Goal: Manage account settings

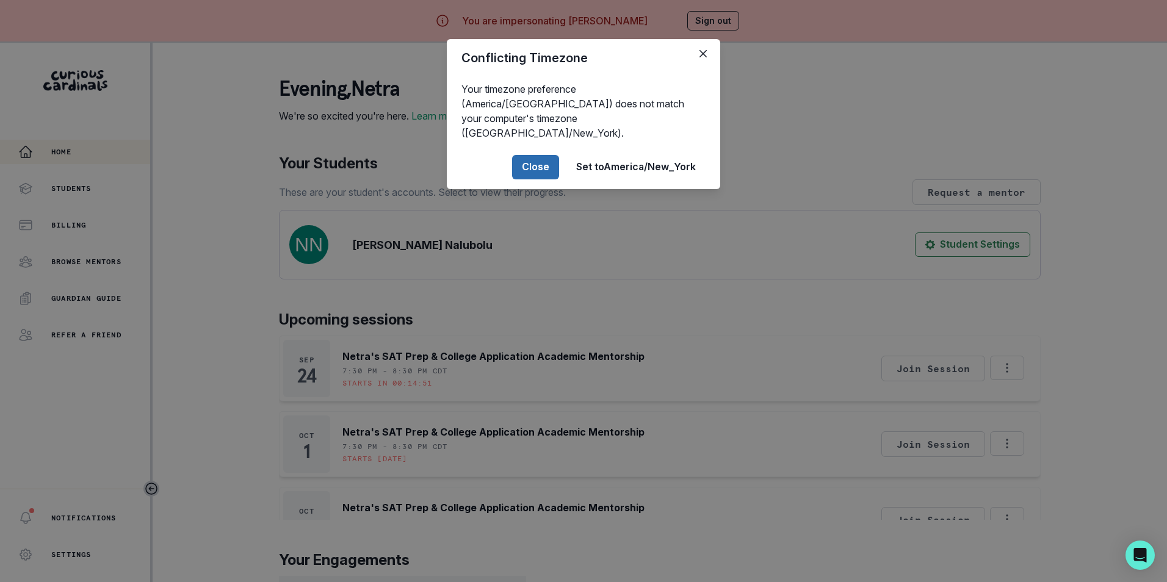
click at [531, 155] on button "Close" at bounding box center [535, 167] width 47 height 24
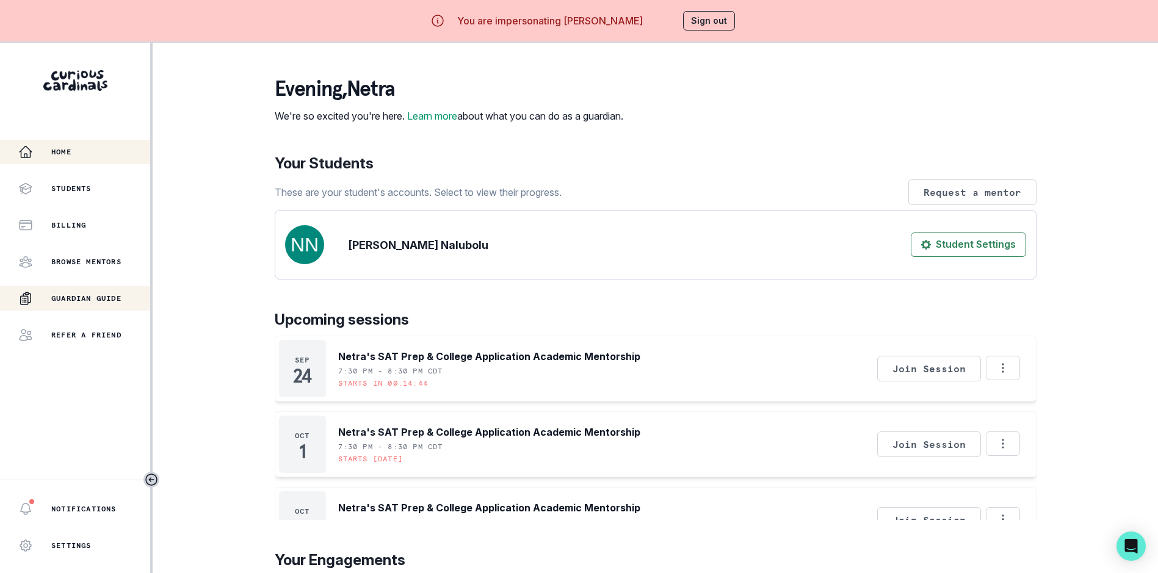
click at [99, 301] on p "Guardian Guide" at bounding box center [86, 299] width 70 height 10
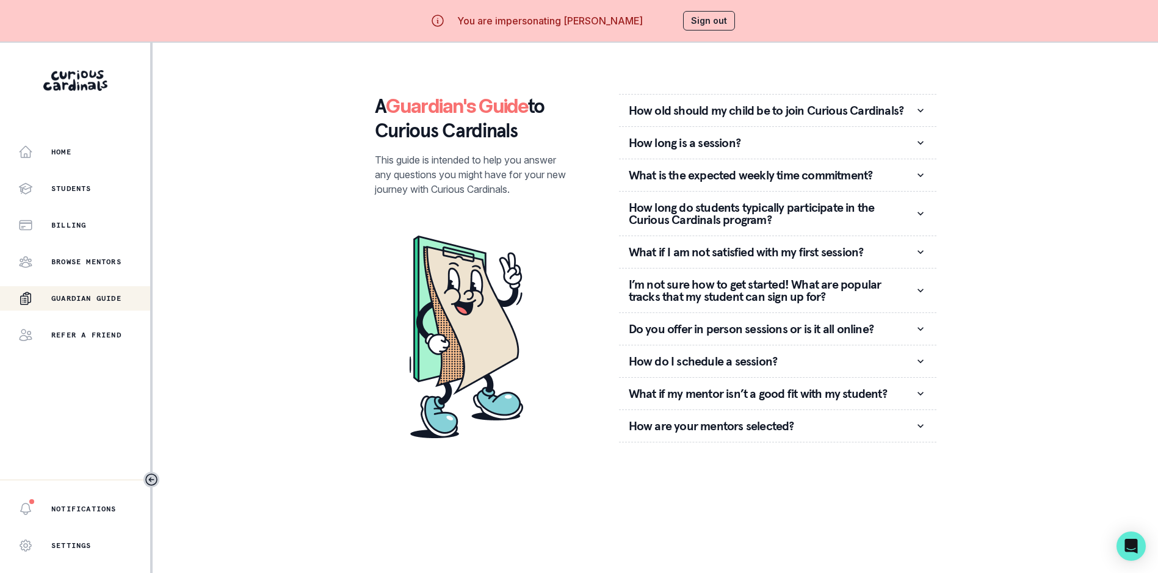
scroll to position [52, 0]
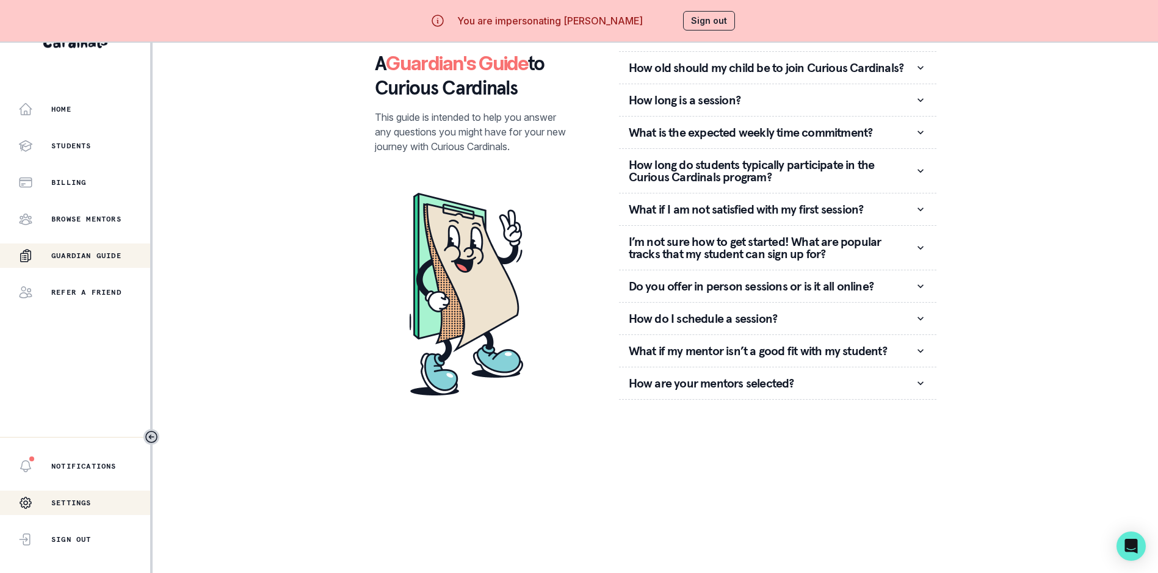
click at [95, 504] on div "Settings" at bounding box center [75, 503] width 150 height 24
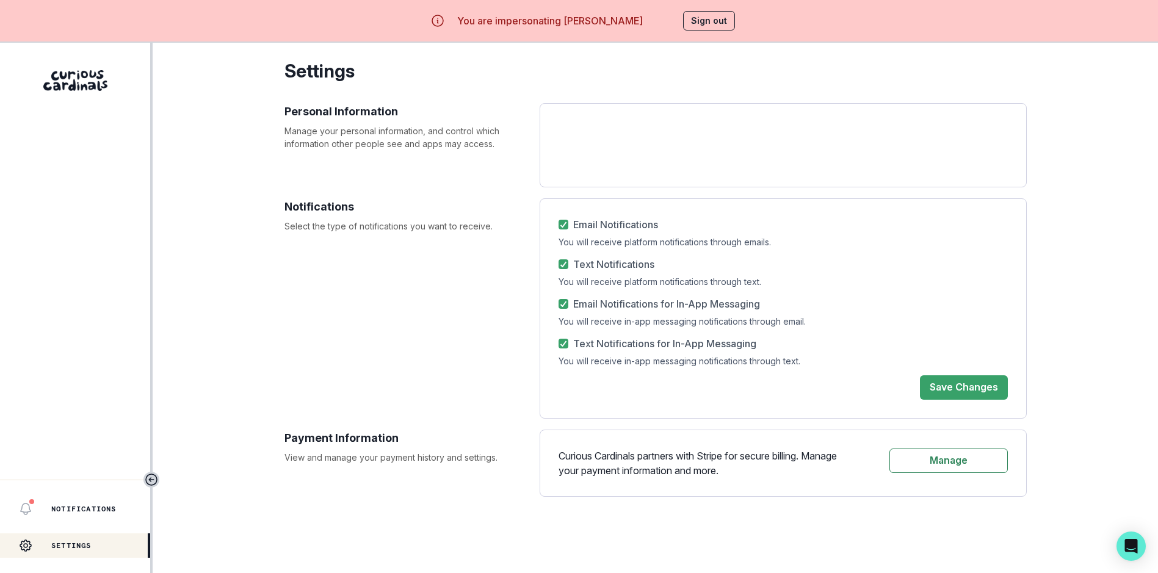
select select "America/[GEOGRAPHIC_DATA]"
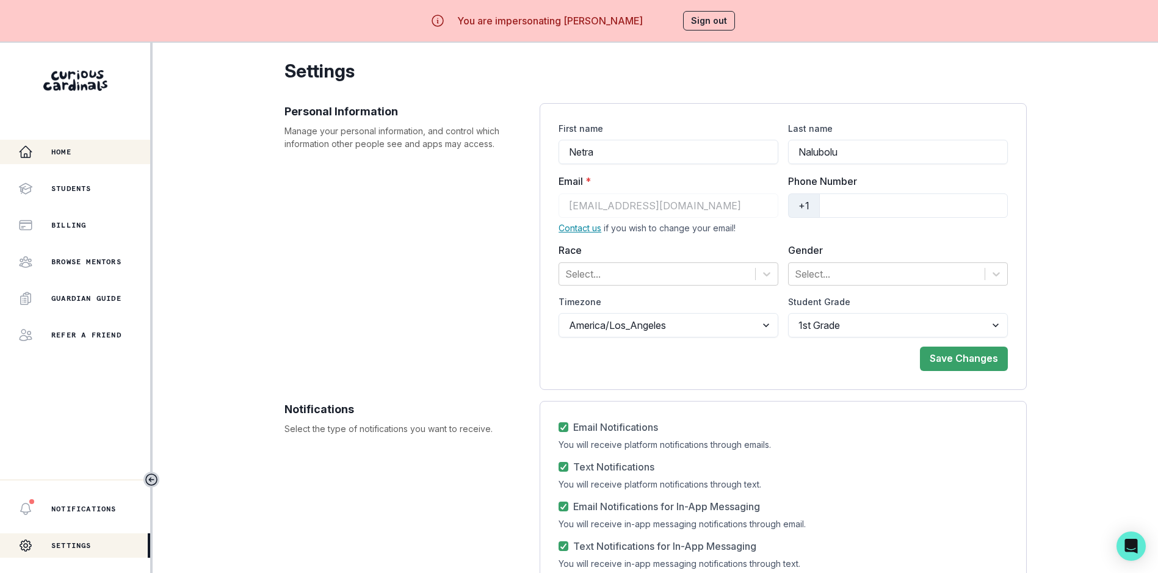
click at [74, 160] on button "Home" at bounding box center [75, 152] width 150 height 24
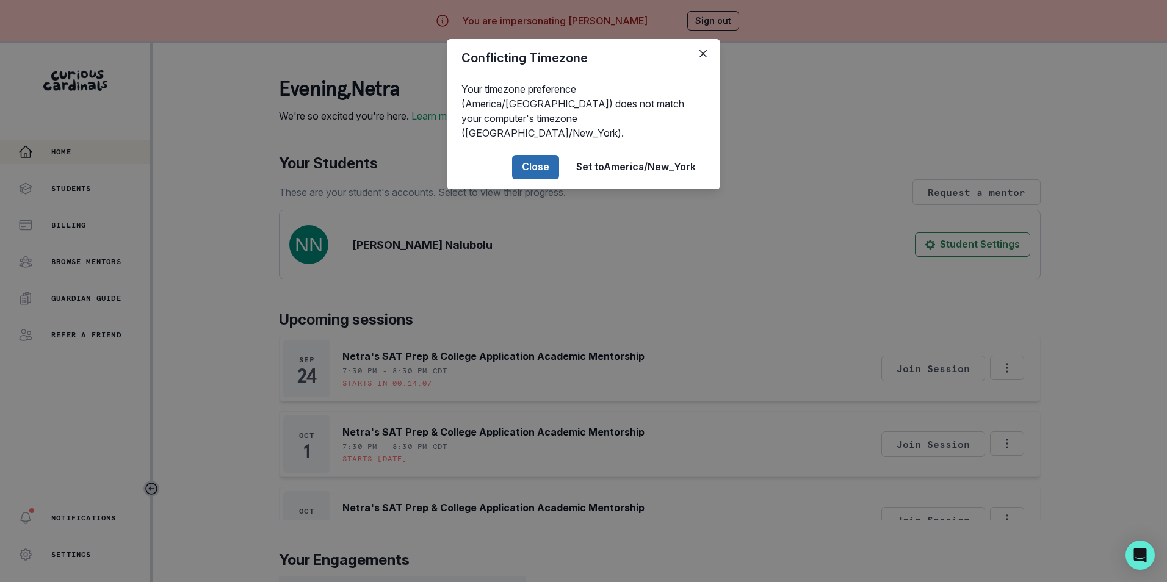
click at [528, 158] on button "Close" at bounding box center [535, 167] width 47 height 24
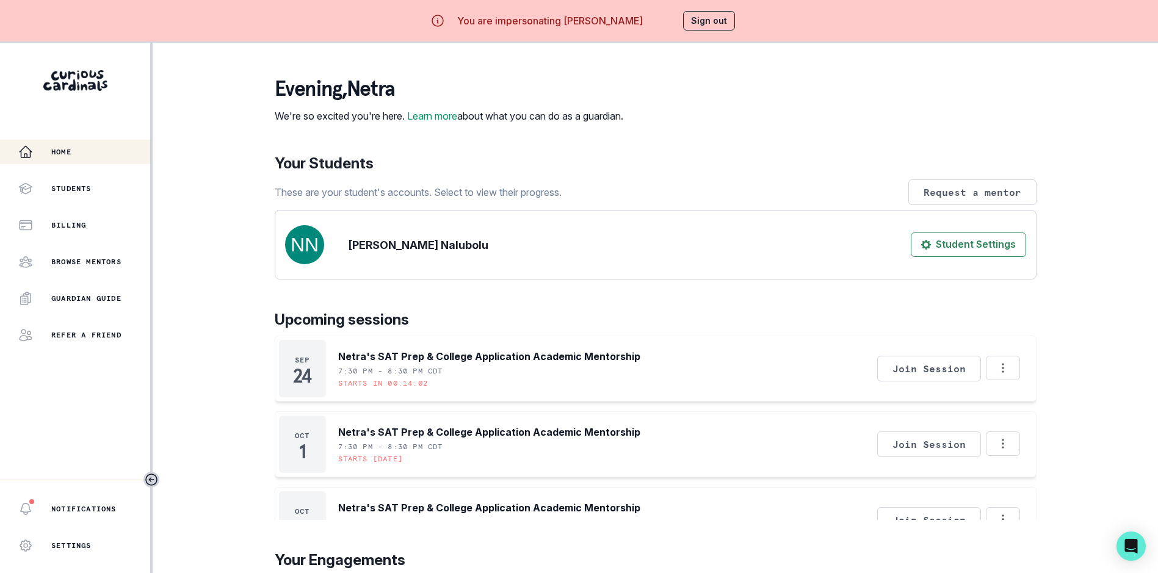
click at [714, 23] on button "Sign out" at bounding box center [709, 21] width 52 height 20
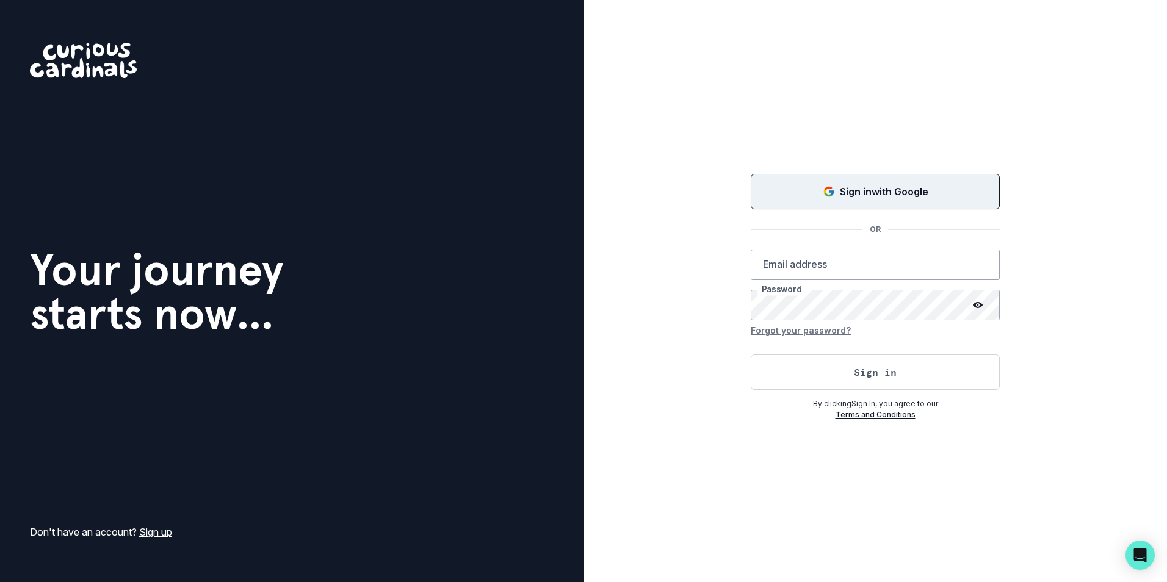
click at [869, 184] on p "Sign in with Google" at bounding box center [884, 191] width 89 height 15
